Goal: Navigation & Orientation: Understand site structure

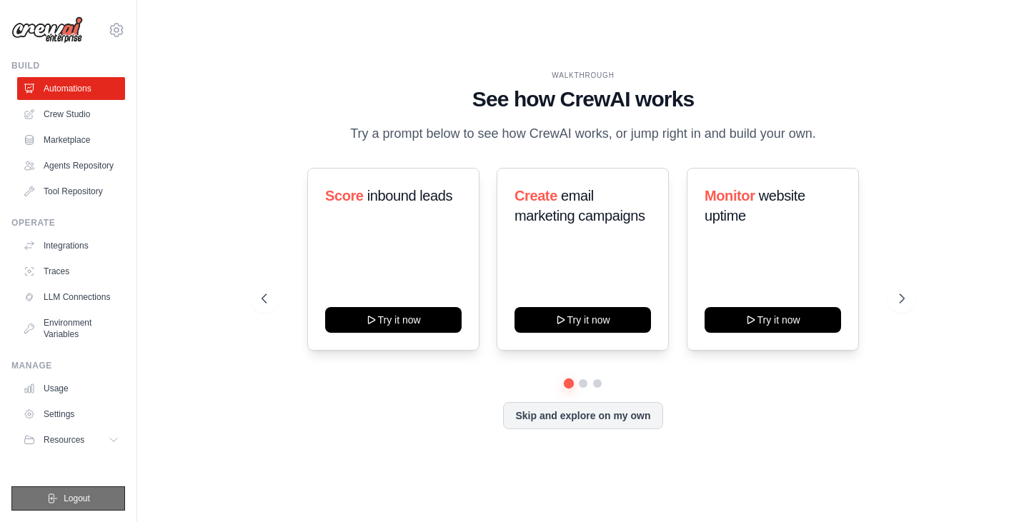
click at [71, 494] on span "Logout" at bounding box center [77, 498] width 26 height 11
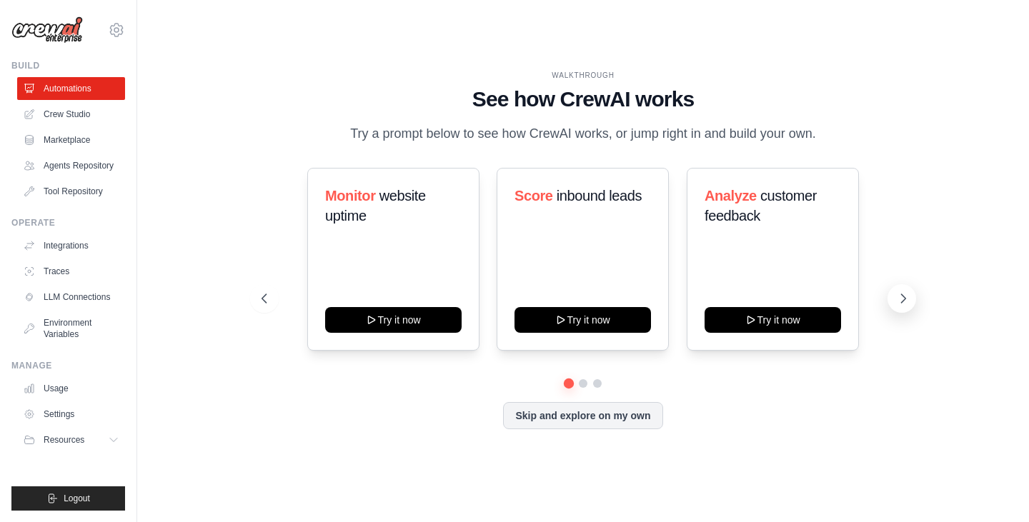
click at [900, 295] on icon at bounding box center [903, 299] width 14 height 14
click at [900, 302] on icon at bounding box center [903, 299] width 14 height 14
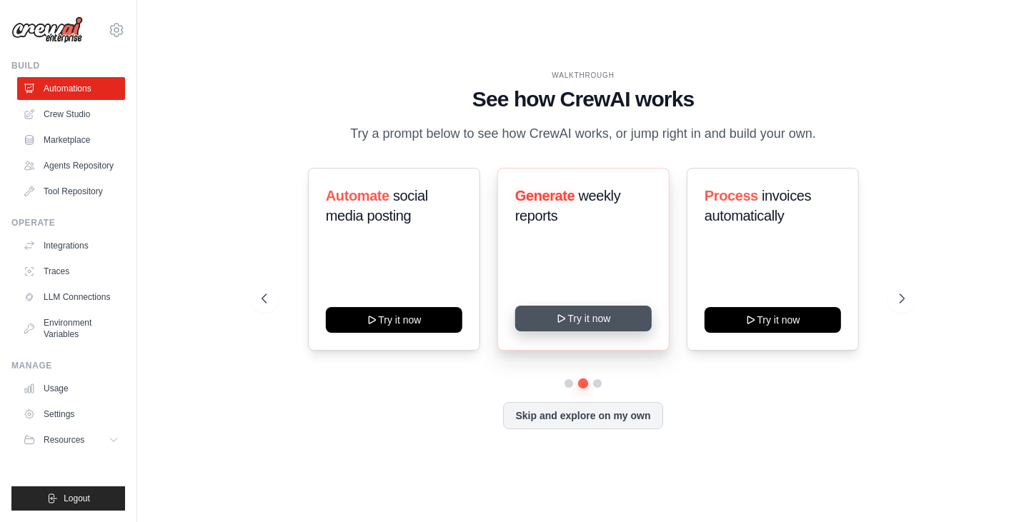
click at [602, 319] on button "Try it now" at bounding box center [582, 319] width 136 height 26
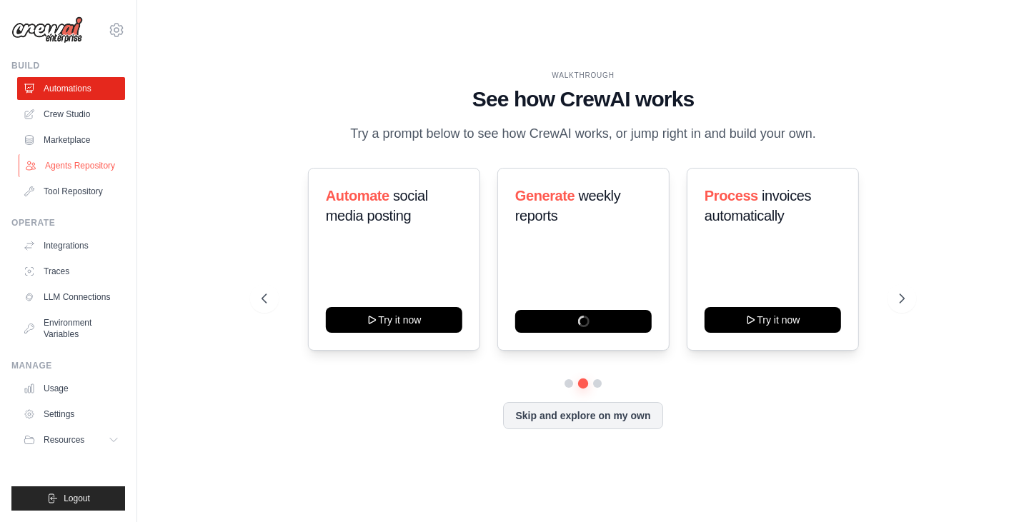
click at [91, 169] on link "Agents Repository" at bounding box center [73, 165] width 108 height 23
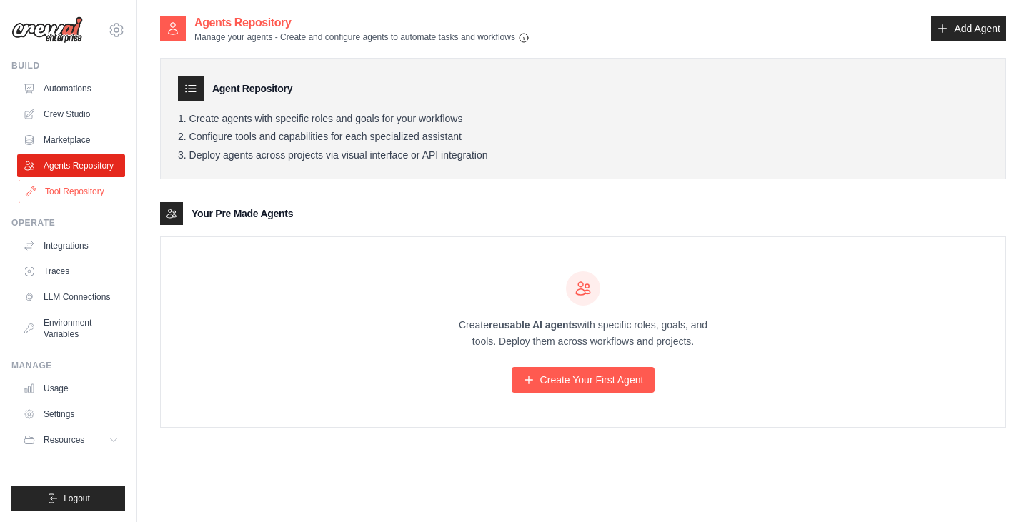
click at [79, 189] on link "Tool Repository" at bounding box center [73, 191] width 108 height 23
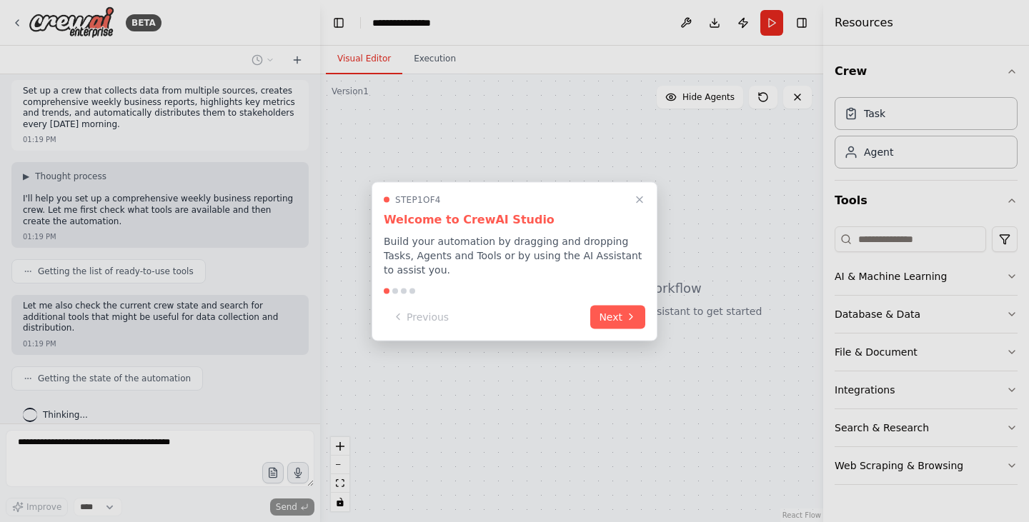
scroll to position [41, 0]
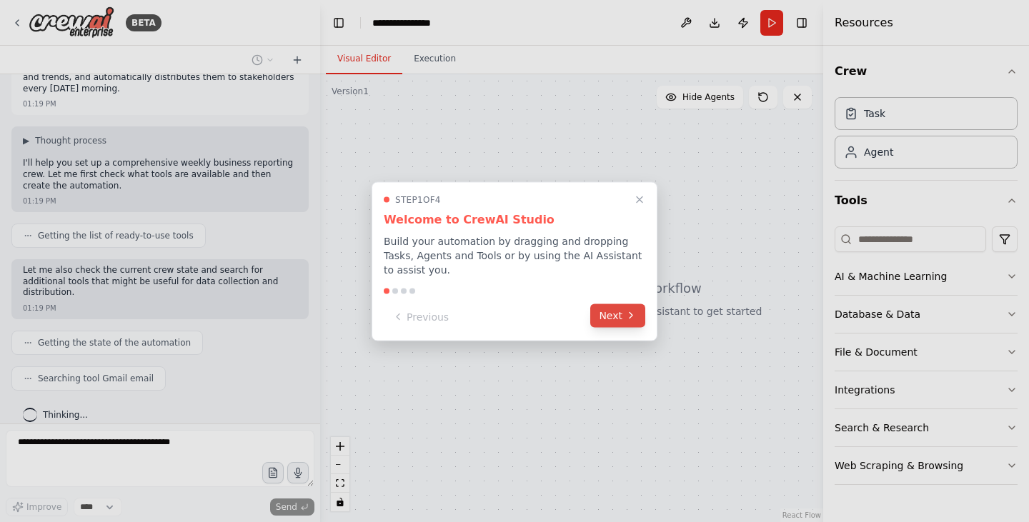
click at [611, 317] on button "Next" at bounding box center [617, 316] width 55 height 24
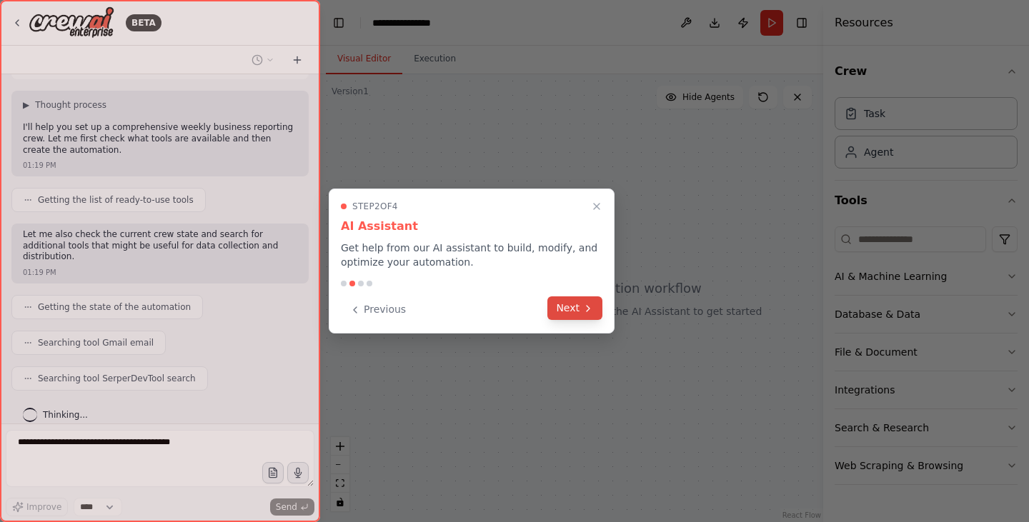
scroll to position [113, 0]
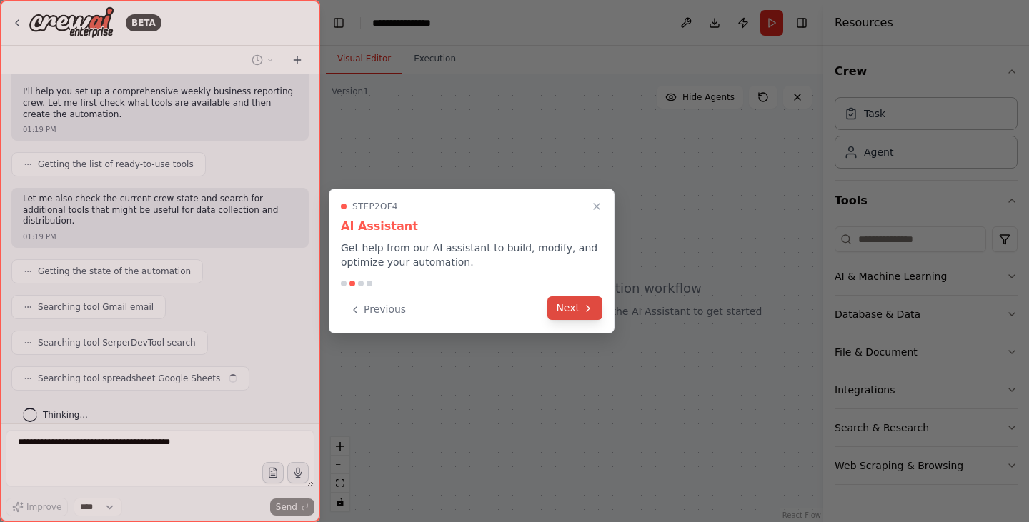
click at [582, 303] on button "Next" at bounding box center [574, 309] width 55 height 24
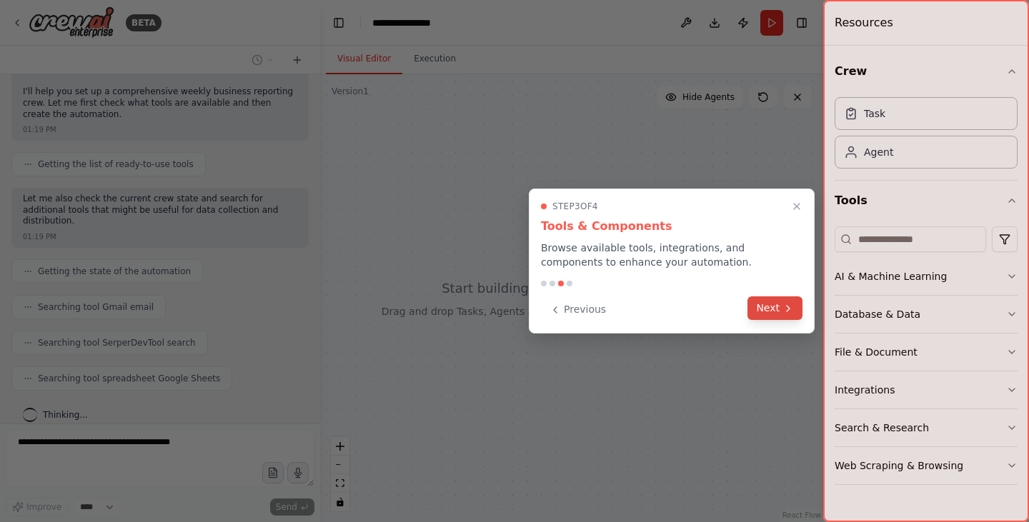
click at [774, 306] on button "Next" at bounding box center [774, 309] width 55 height 24
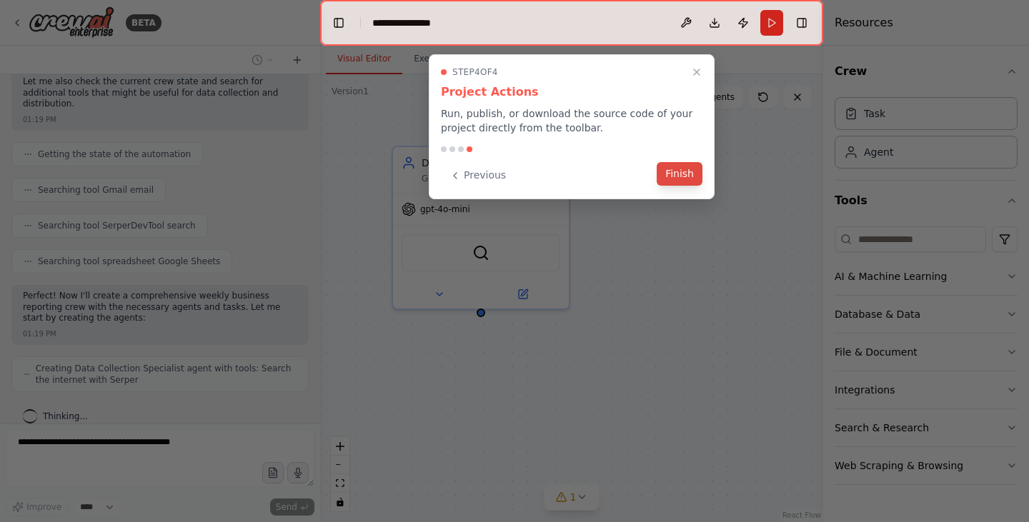
scroll to position [266, 0]
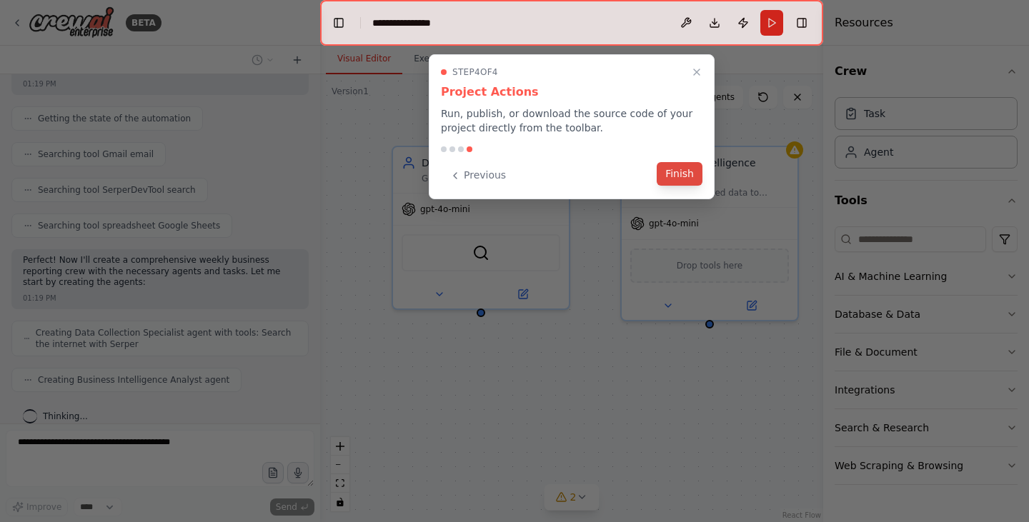
click at [680, 172] on button "Finish" at bounding box center [680, 174] width 46 height 24
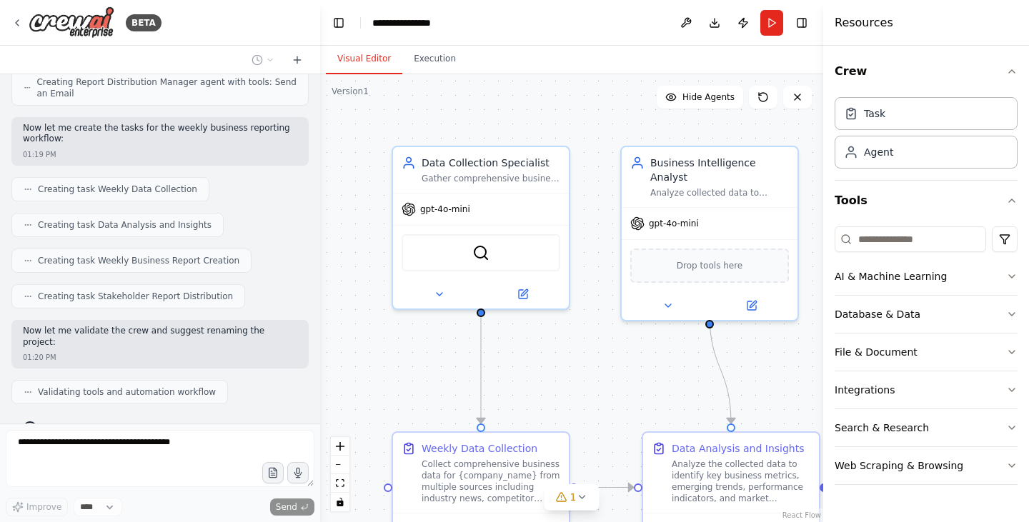
scroll to position [671, 0]
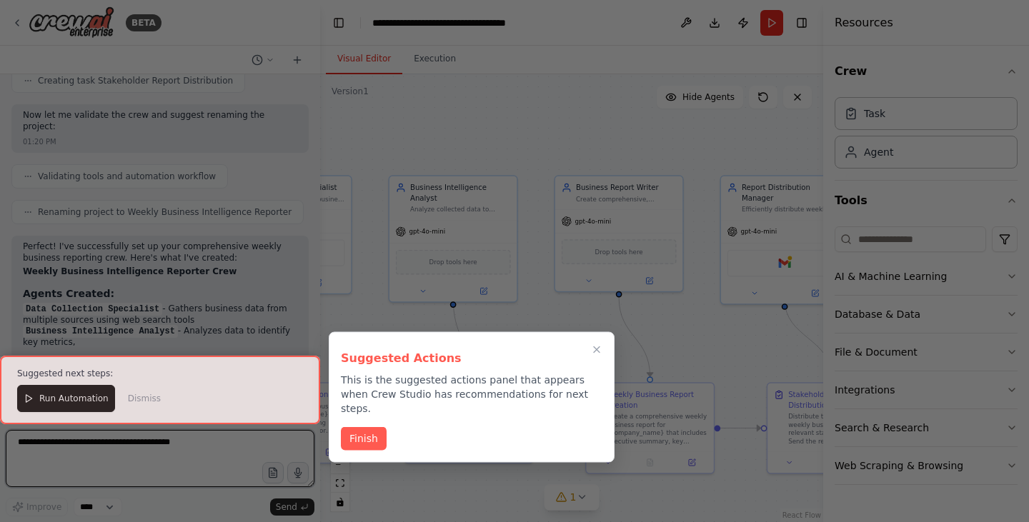
drag, startPoint x: 569, startPoint y: 352, endPoint x: 364, endPoint y: 329, distance: 205.6
click at [364, 329] on div "BETA Set up a crew that collects data from multiple sources, creates comprehens…" at bounding box center [514, 261] width 1029 height 522
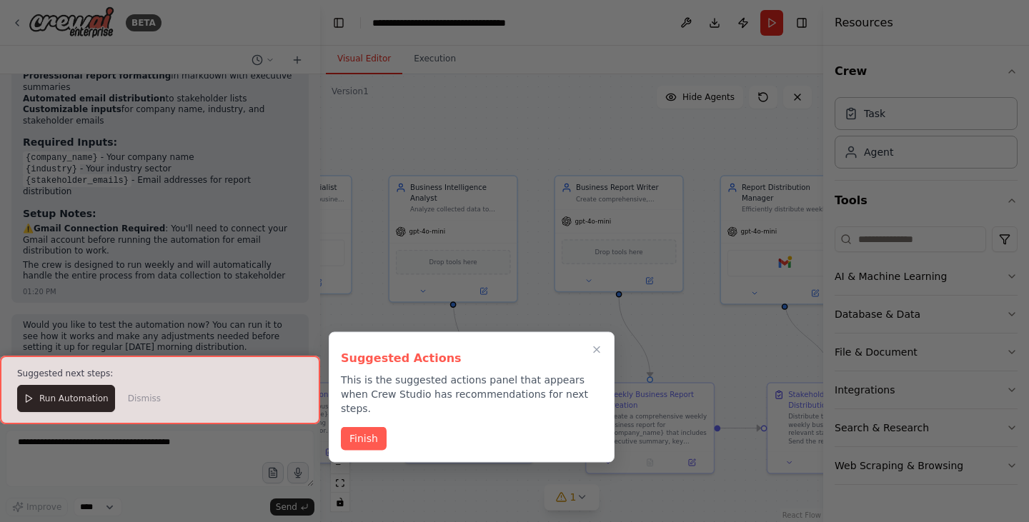
click at [145, 397] on div at bounding box center [160, 390] width 320 height 69
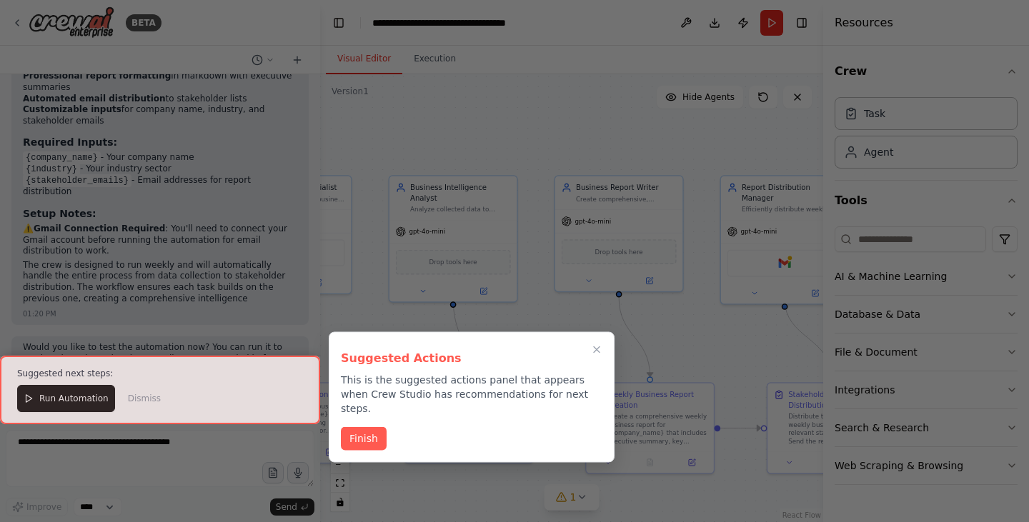
scroll to position [1360, 0]
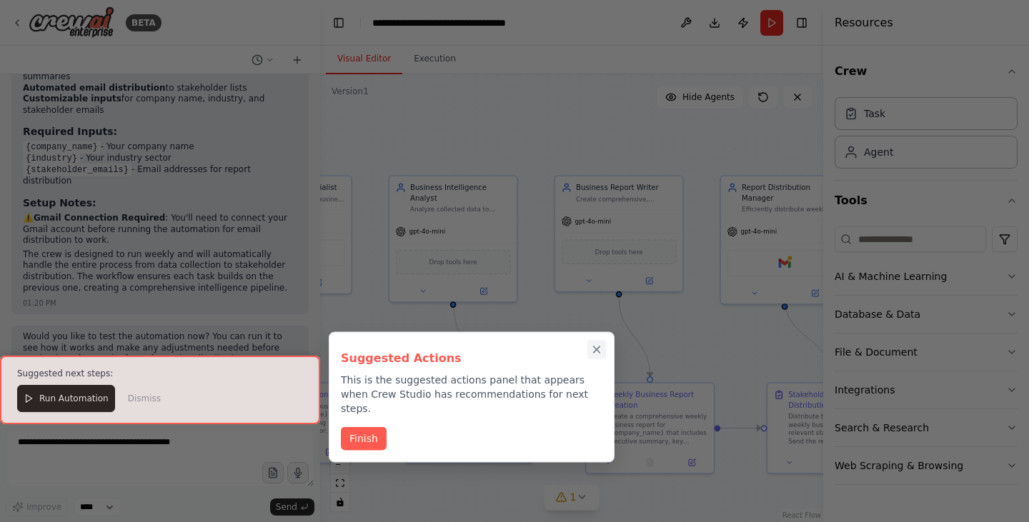
click at [595, 349] on icon "Close walkthrough" at bounding box center [596, 350] width 13 height 13
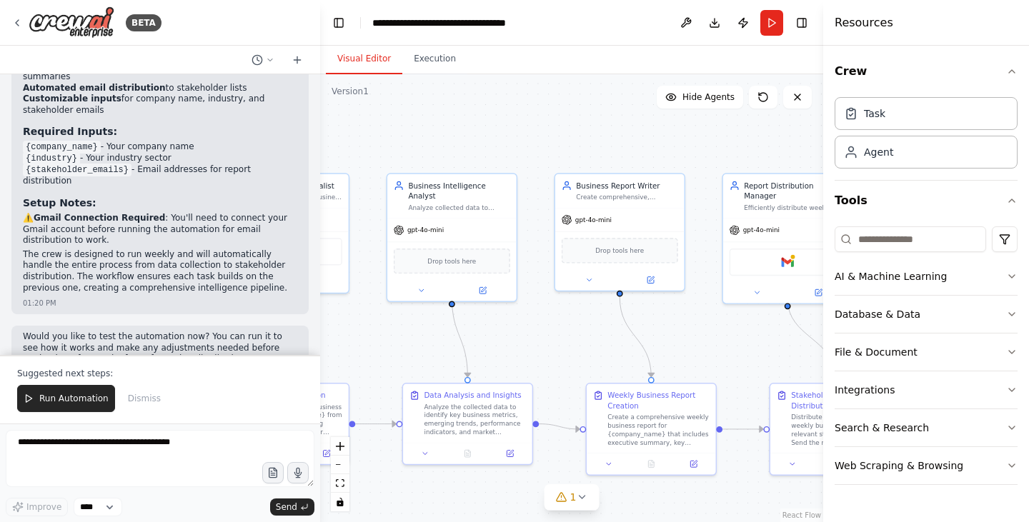
click at [554, 345] on div ".deletable-edge-delete-btn { width: 20px; height: 20px; border: 0px solid #ffff…" at bounding box center [571, 298] width 503 height 448
click at [584, 498] on icon at bounding box center [581, 497] width 11 height 11
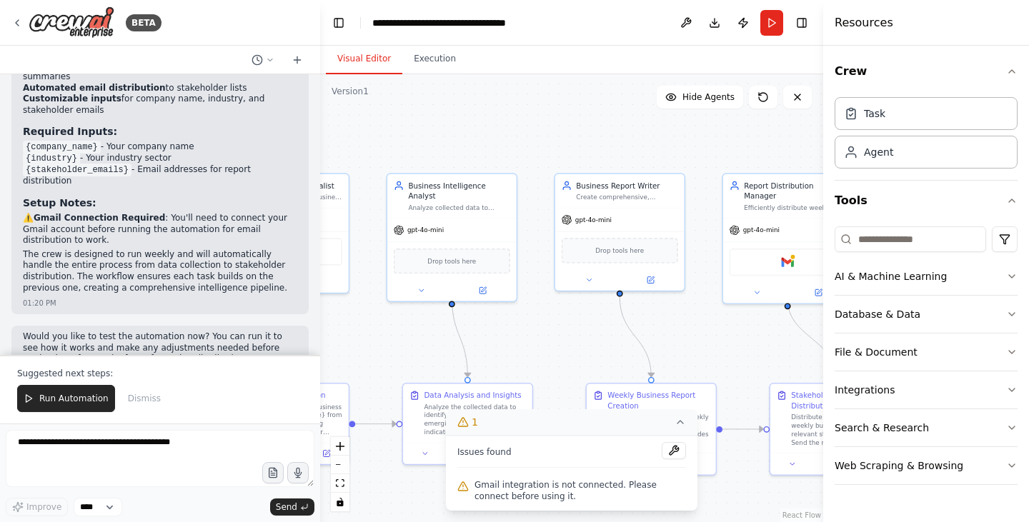
click at [739, 500] on div ".deletable-edge-delete-btn { width: 20px; height: 20px; border: 0px solid #ffff…" at bounding box center [571, 298] width 503 height 448
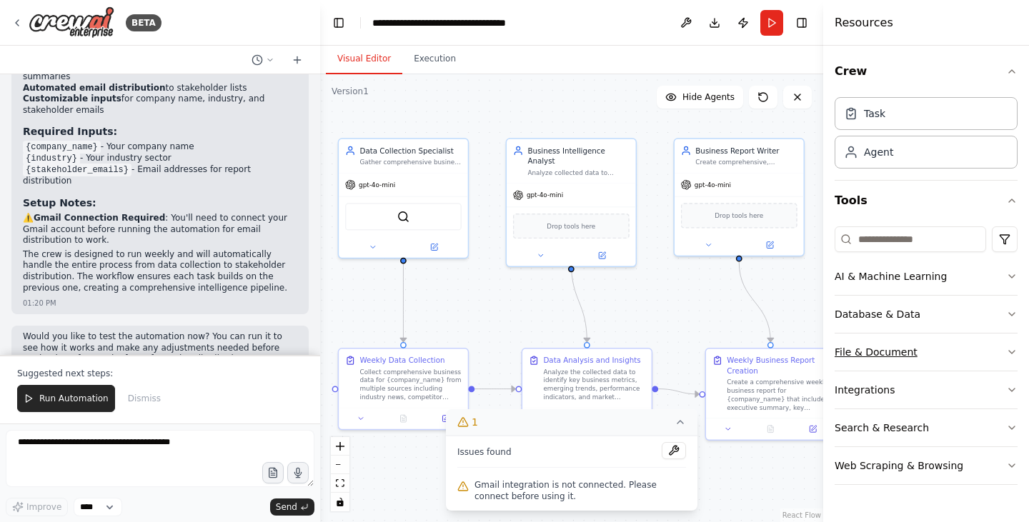
drag, startPoint x: 747, startPoint y: 372, endPoint x: 866, endPoint y: 337, distance: 124.4
click at [866, 337] on div "BETA Set up a crew that collects data from multiple sources, creates comprehens…" at bounding box center [514, 261] width 1029 height 522
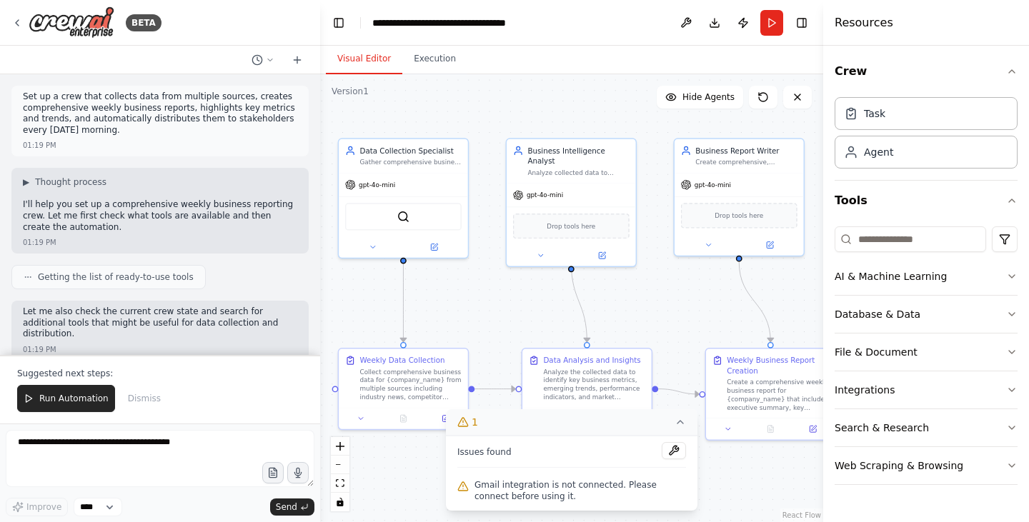
scroll to position [0, 0]
click at [800, 99] on icon at bounding box center [797, 96] width 11 height 11
click at [800, 96] on icon at bounding box center [797, 96] width 11 height 11
click at [973, 114] on div "Task" at bounding box center [926, 112] width 183 height 33
click at [932, 154] on div "Agent" at bounding box center [926, 151] width 183 height 33
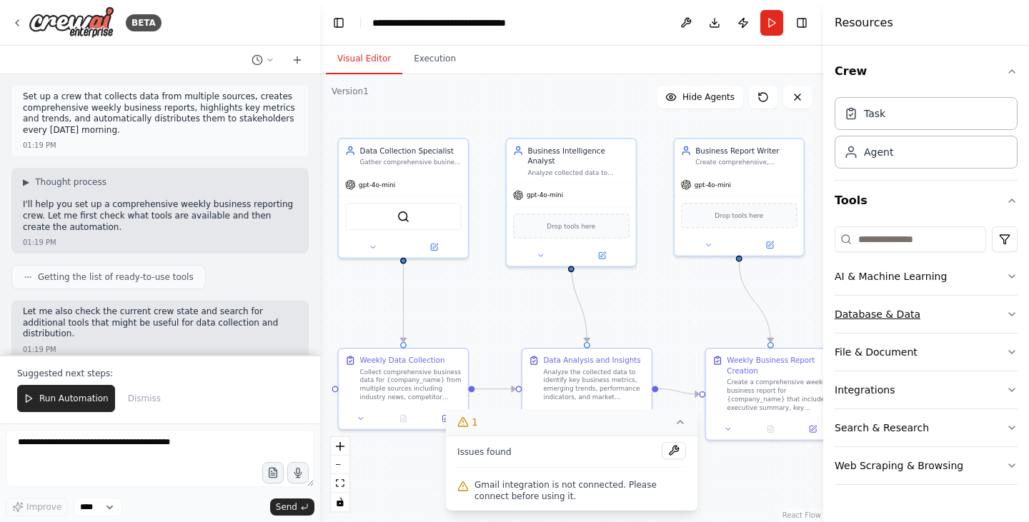
click at [1010, 312] on icon "button" at bounding box center [1011, 314] width 11 height 11
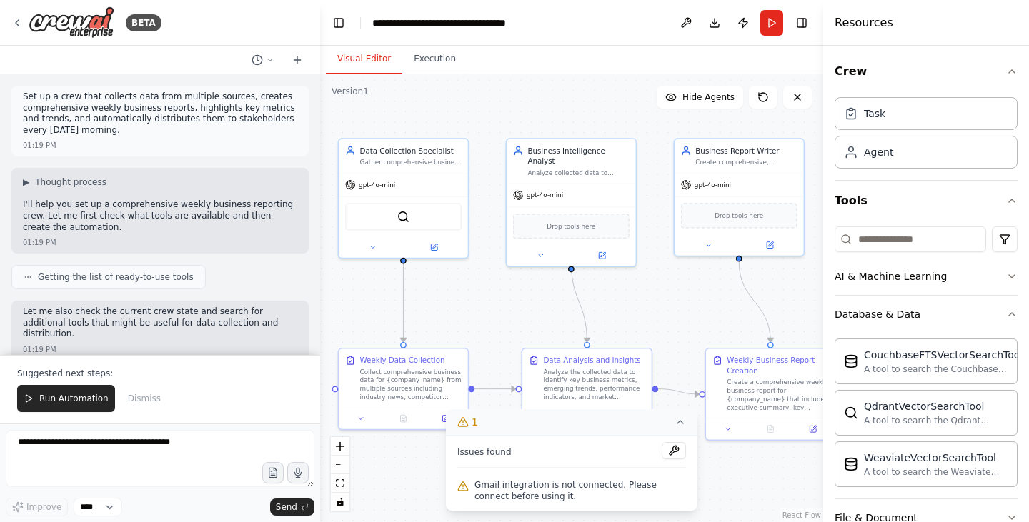
click at [1006, 279] on icon "button" at bounding box center [1011, 276] width 11 height 11
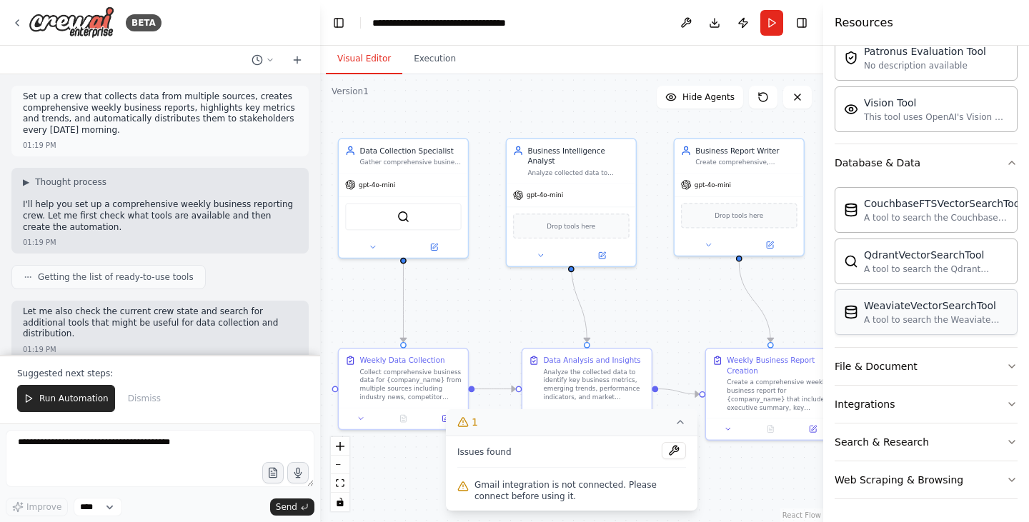
scroll to position [369, 0]
click at [1003, 402] on button "Integrations" at bounding box center [926, 404] width 183 height 37
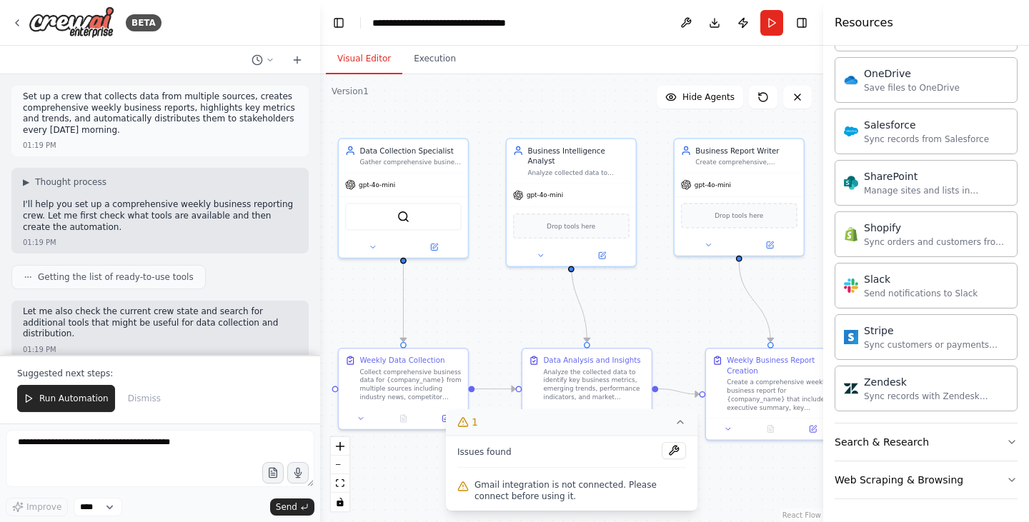
scroll to position [0, 0]
click at [983, 440] on button "Search & Research" at bounding box center [926, 442] width 183 height 37
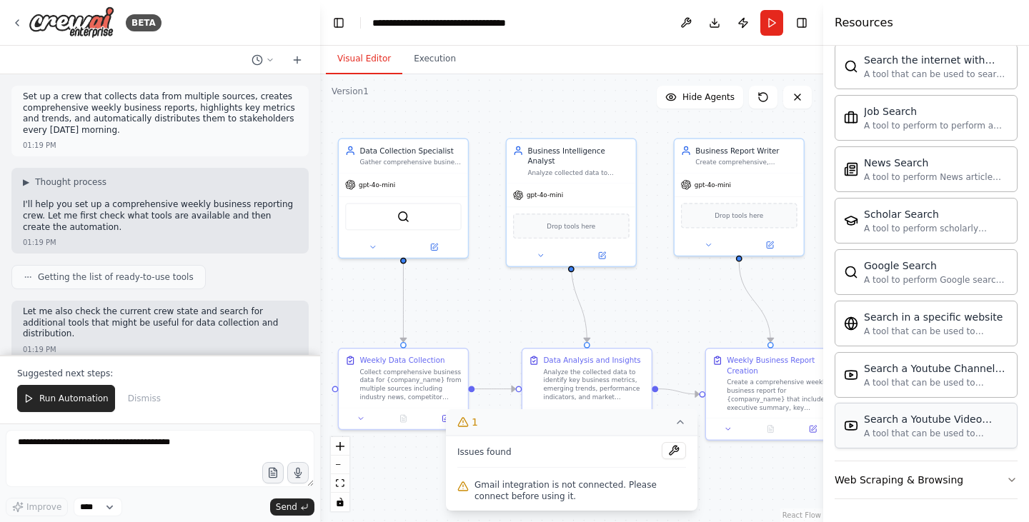
scroll to position [2244, 0]
click at [969, 479] on button "Web Scraping & Browsing" at bounding box center [926, 480] width 183 height 37
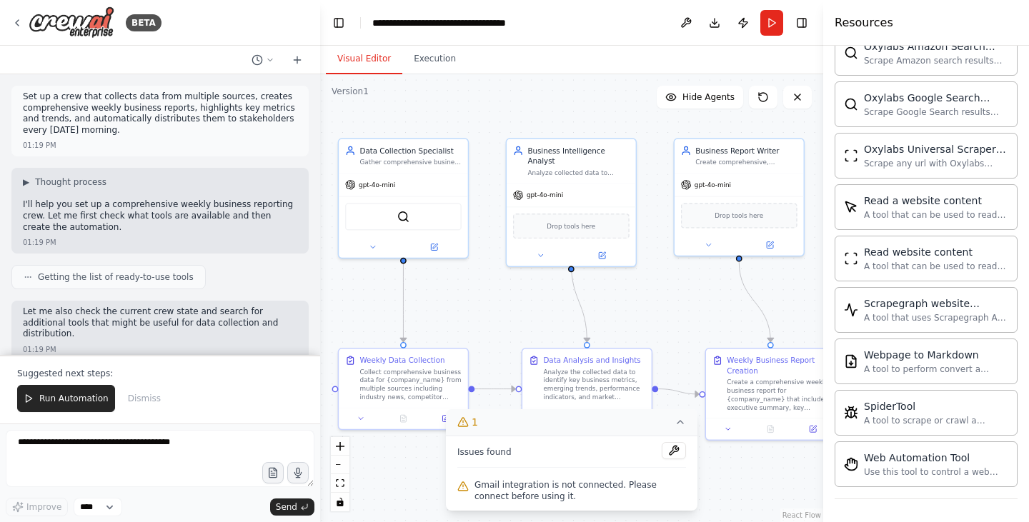
scroll to position [0, 0]
click at [19, 21] on icon at bounding box center [16, 22] width 11 height 11
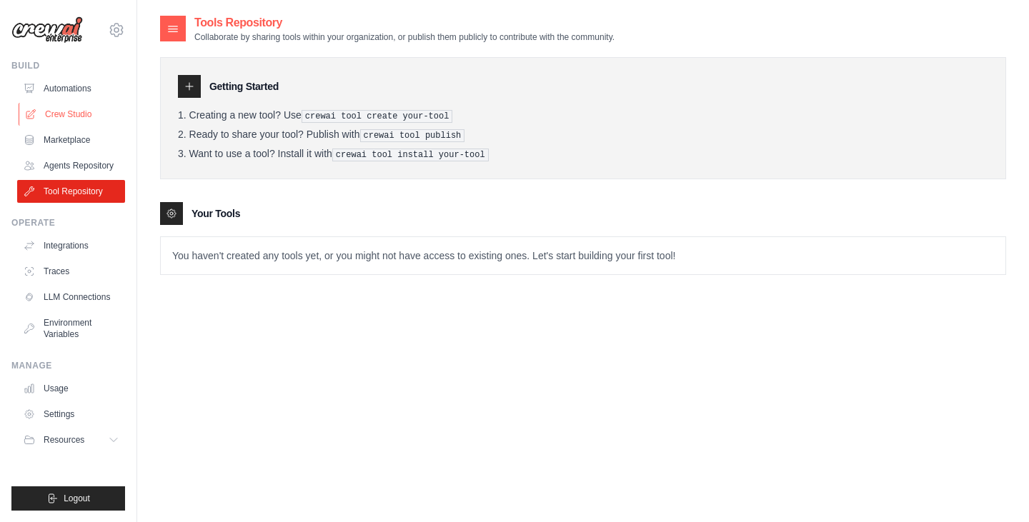
click at [82, 116] on link "Crew Studio" at bounding box center [73, 114] width 108 height 23
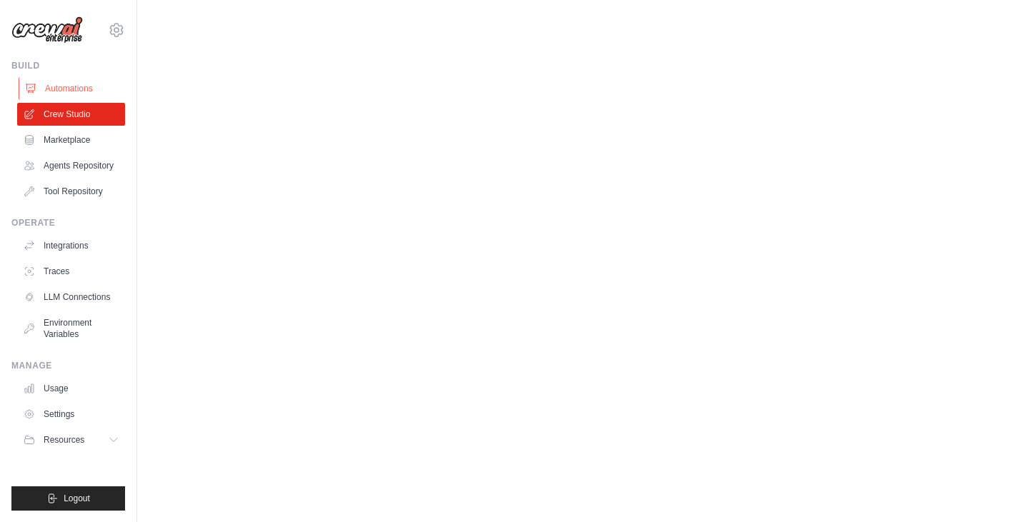
click at [69, 89] on link "Automations" at bounding box center [73, 88] width 108 height 23
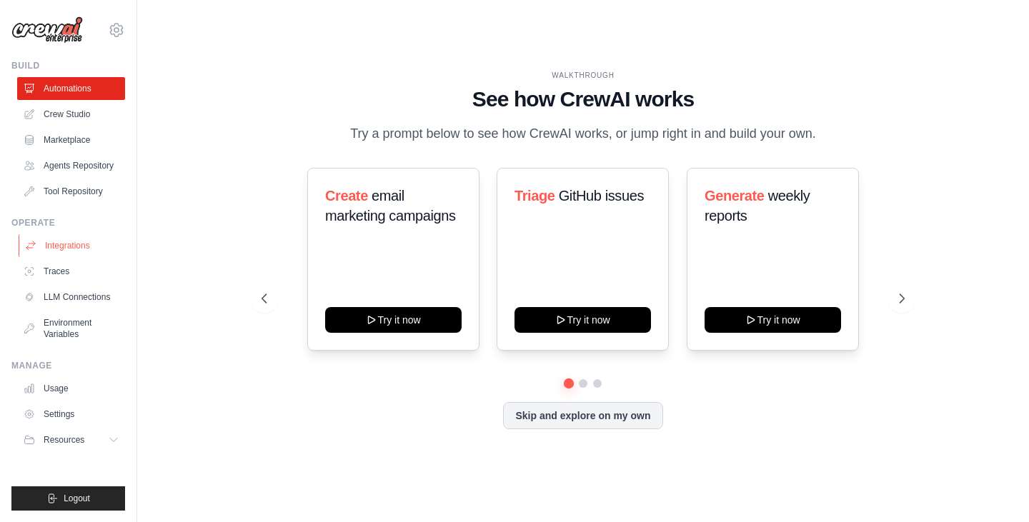
click at [69, 248] on link "Integrations" at bounding box center [73, 245] width 108 height 23
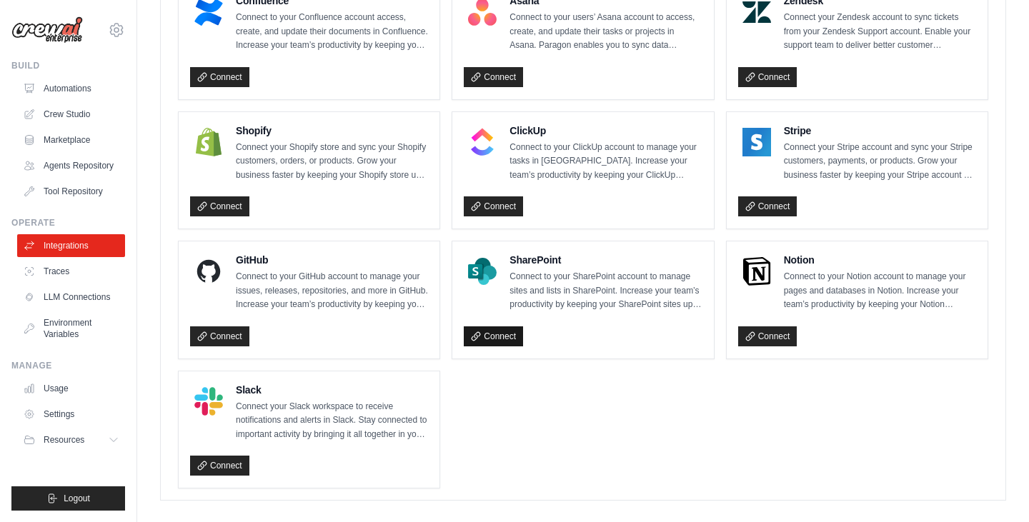
scroll to position [977, 0]
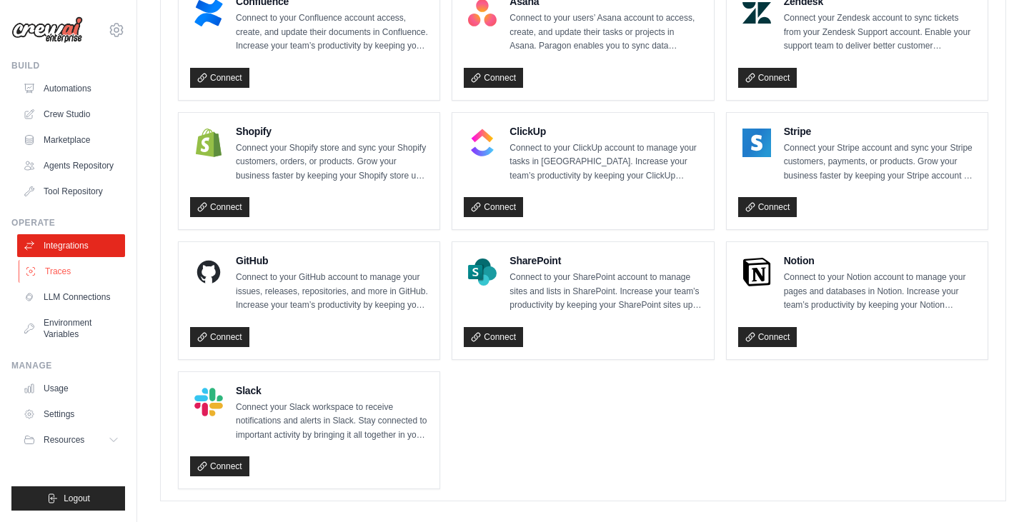
click at [82, 274] on link "Traces" at bounding box center [73, 271] width 108 height 23
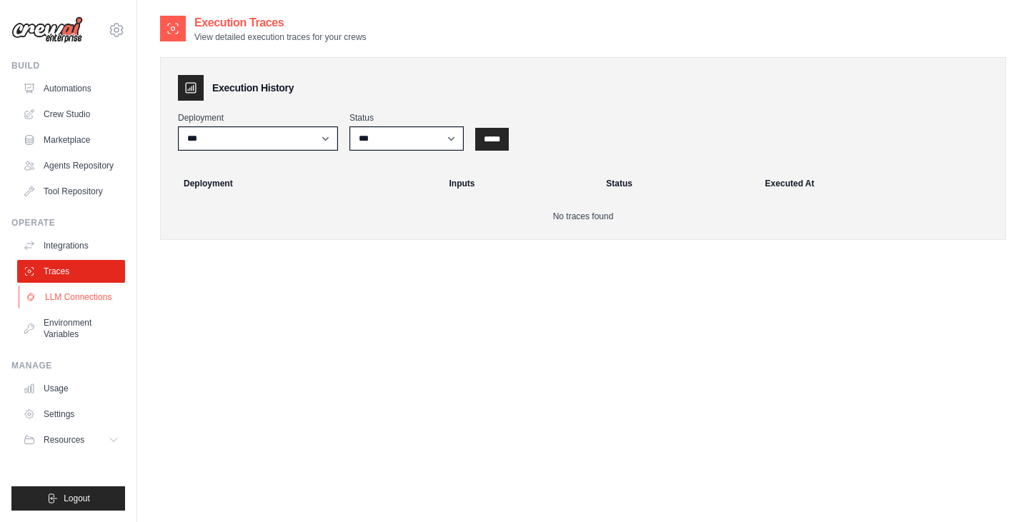
click at [88, 292] on link "LLM Connections" at bounding box center [73, 297] width 108 height 23
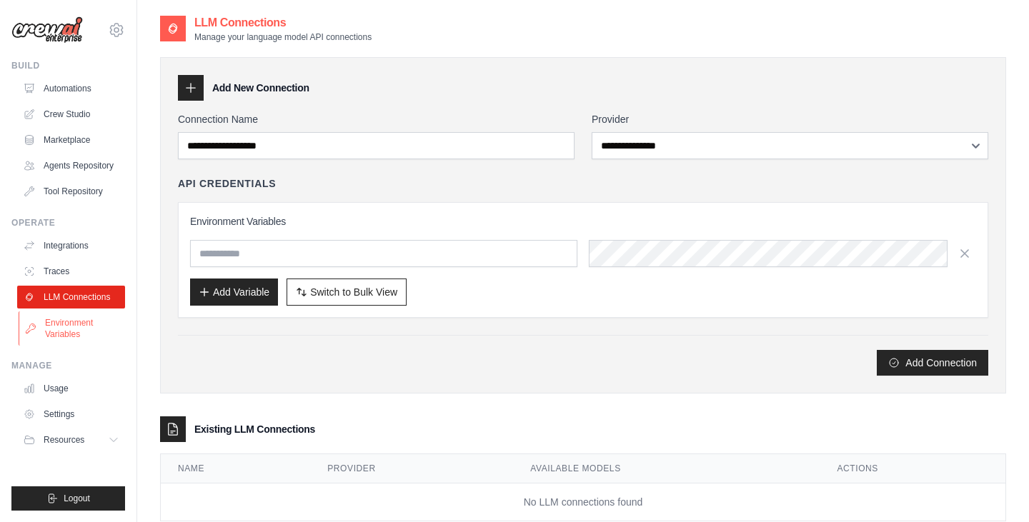
click at [81, 327] on link "Environment Variables" at bounding box center [73, 329] width 108 height 34
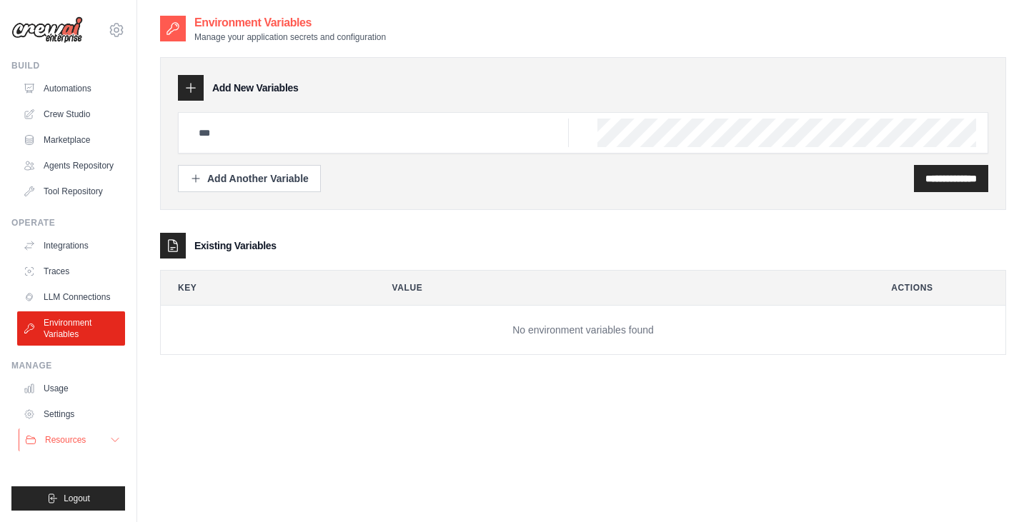
click at [94, 446] on button "Resources" at bounding box center [73, 440] width 108 height 23
click at [71, 115] on link "Crew Studio" at bounding box center [73, 114] width 108 height 23
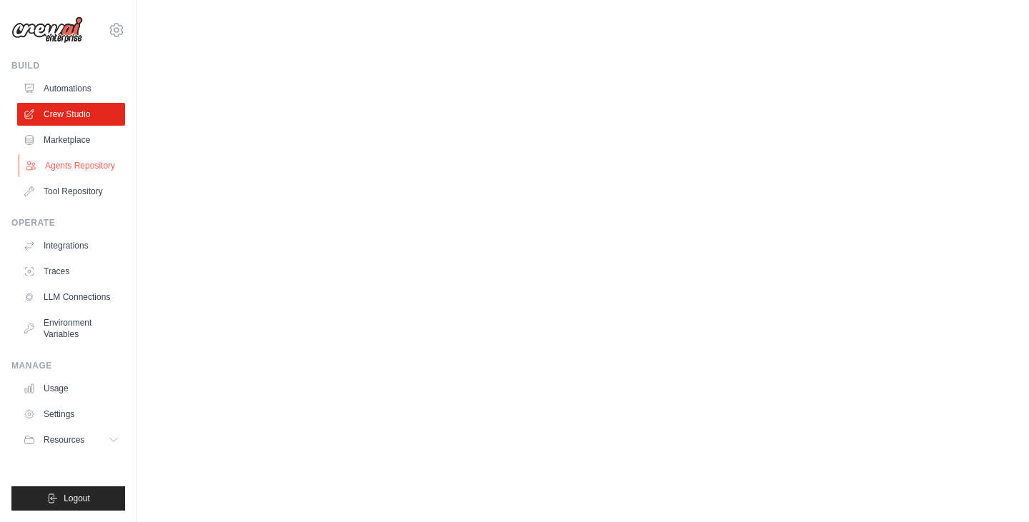
click at [89, 169] on link "Agents Repository" at bounding box center [73, 165] width 108 height 23
